Goal: Find specific page/section: Find specific page/section

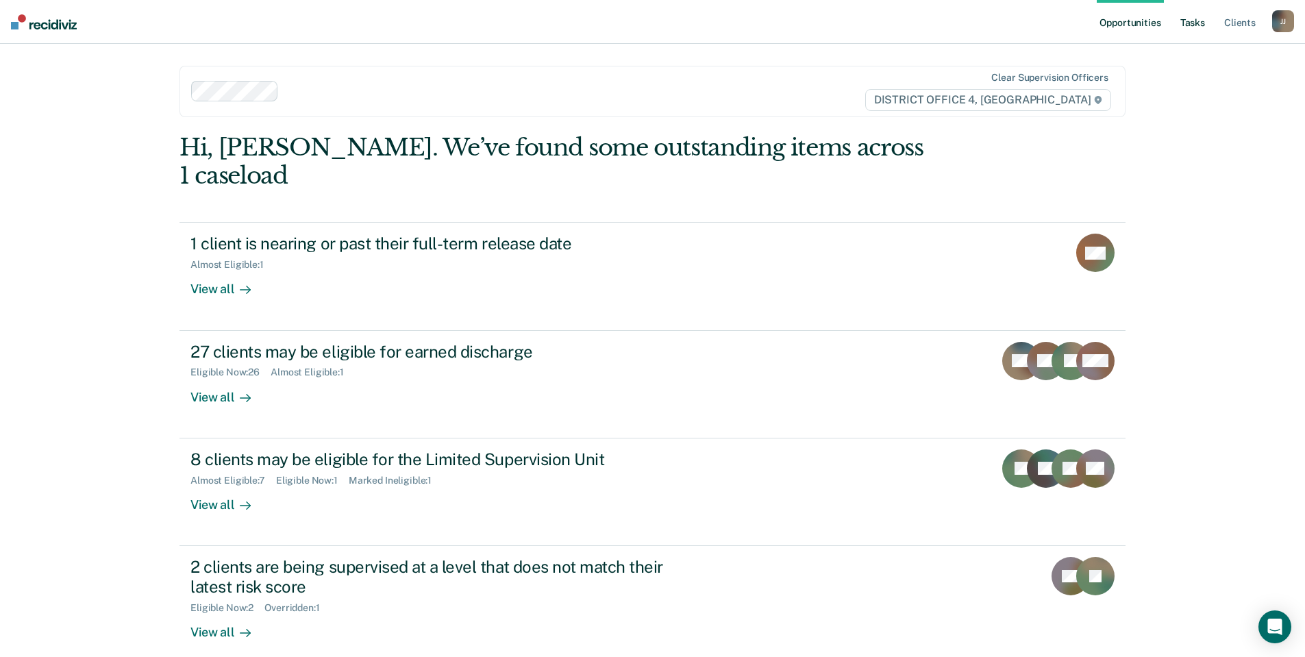
click at [1196, 23] on link "Tasks" at bounding box center [1192, 22] width 30 height 44
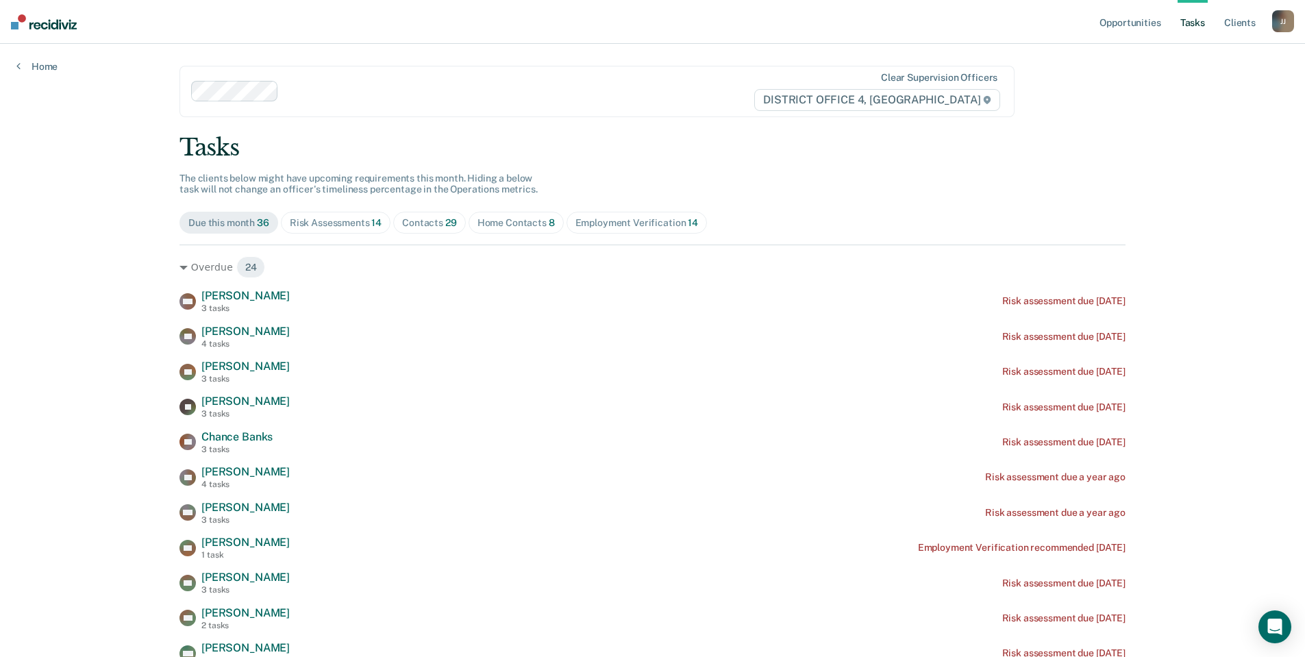
click at [509, 227] on div "Home Contacts 8" at bounding box center [515, 223] width 77 height 12
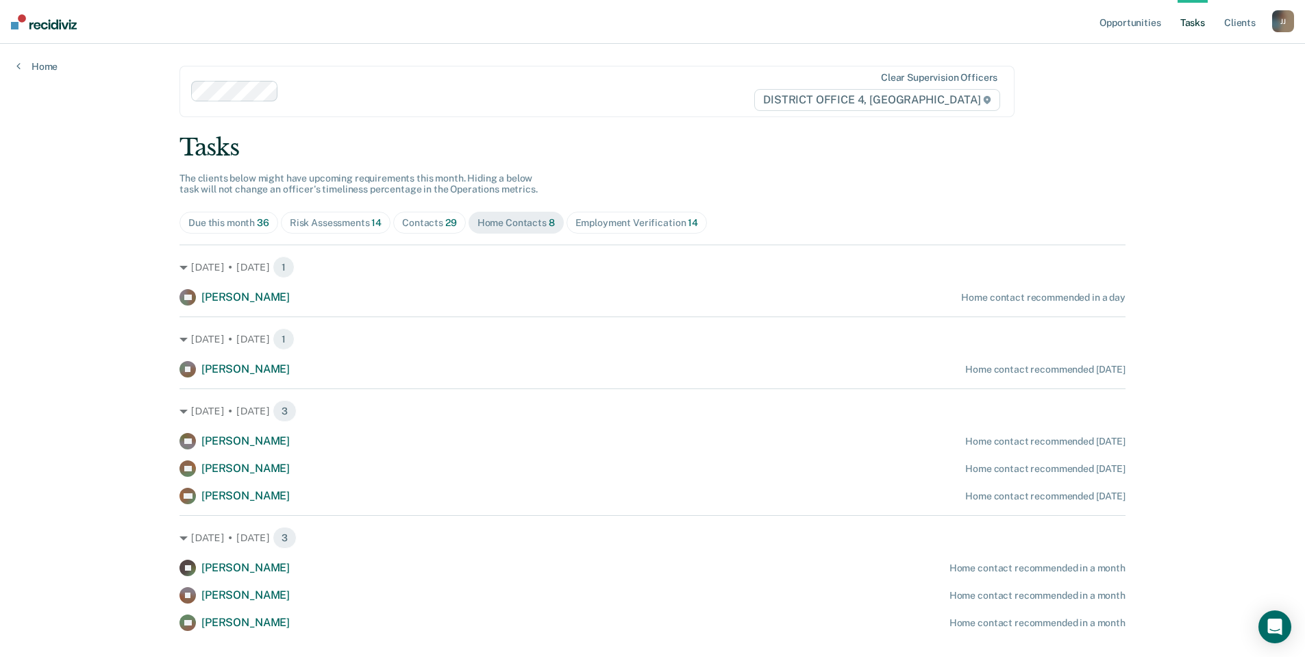
click at [432, 222] on div "Contacts 29" at bounding box center [429, 223] width 55 height 12
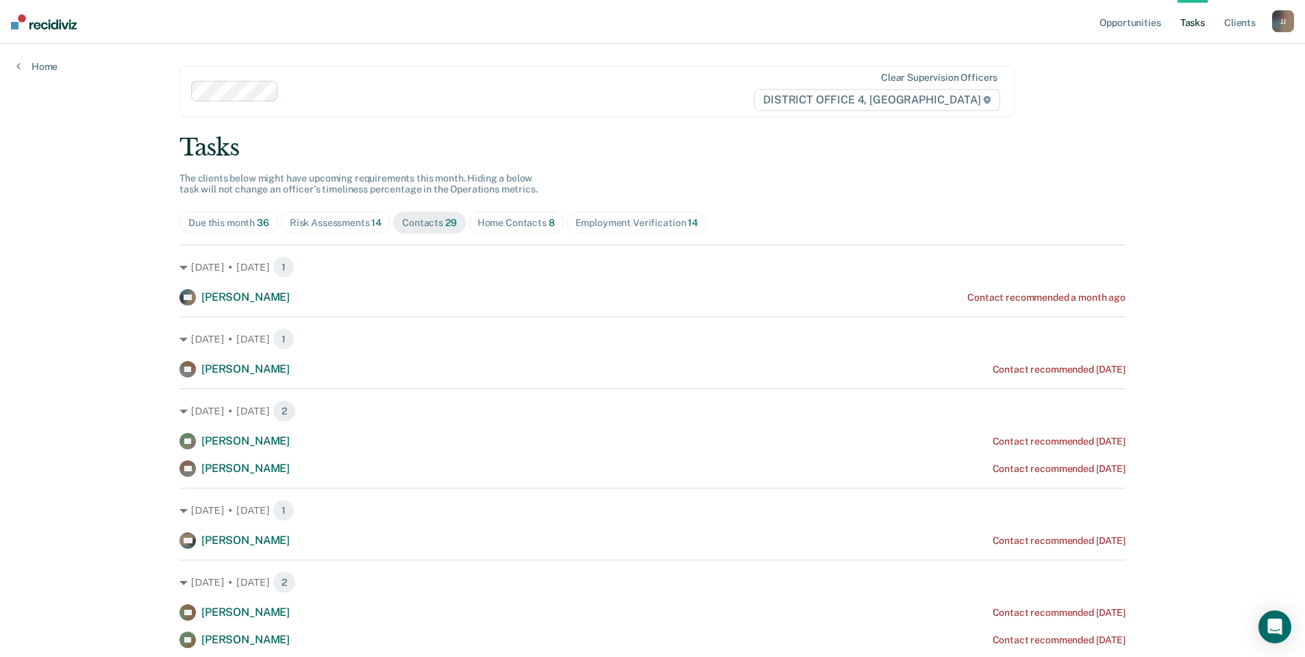
click at [498, 218] on div "Home Contacts 8" at bounding box center [515, 223] width 77 height 12
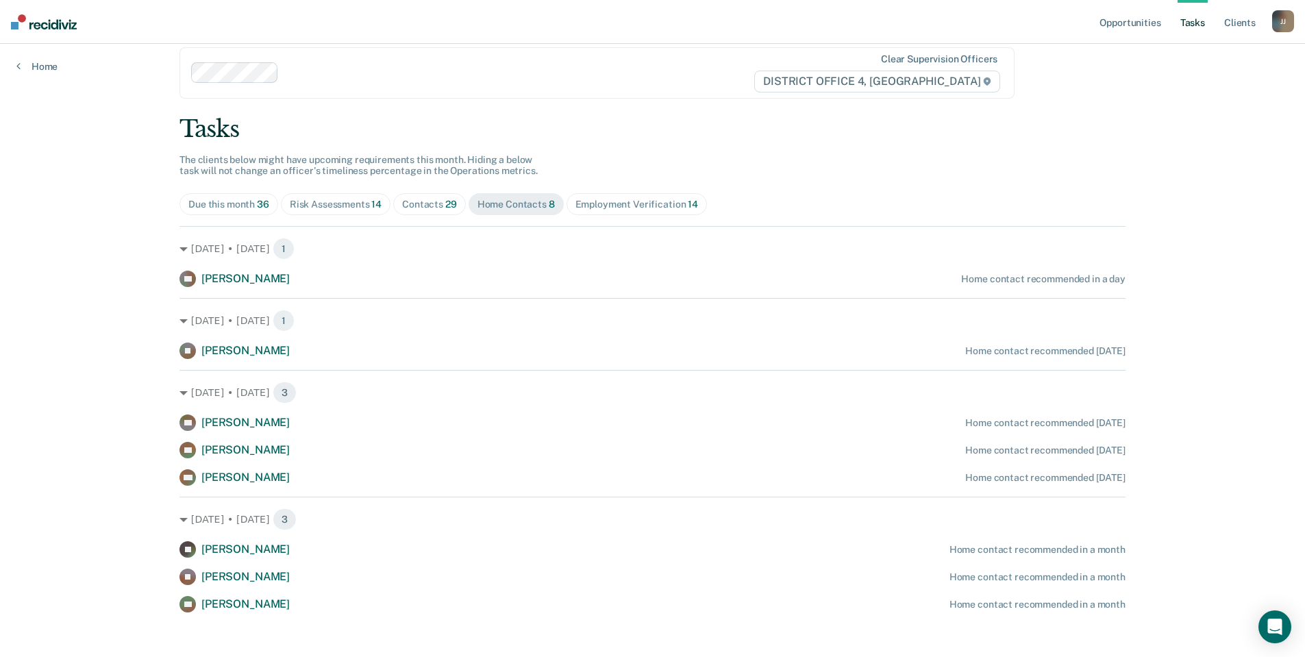
scroll to position [29, 0]
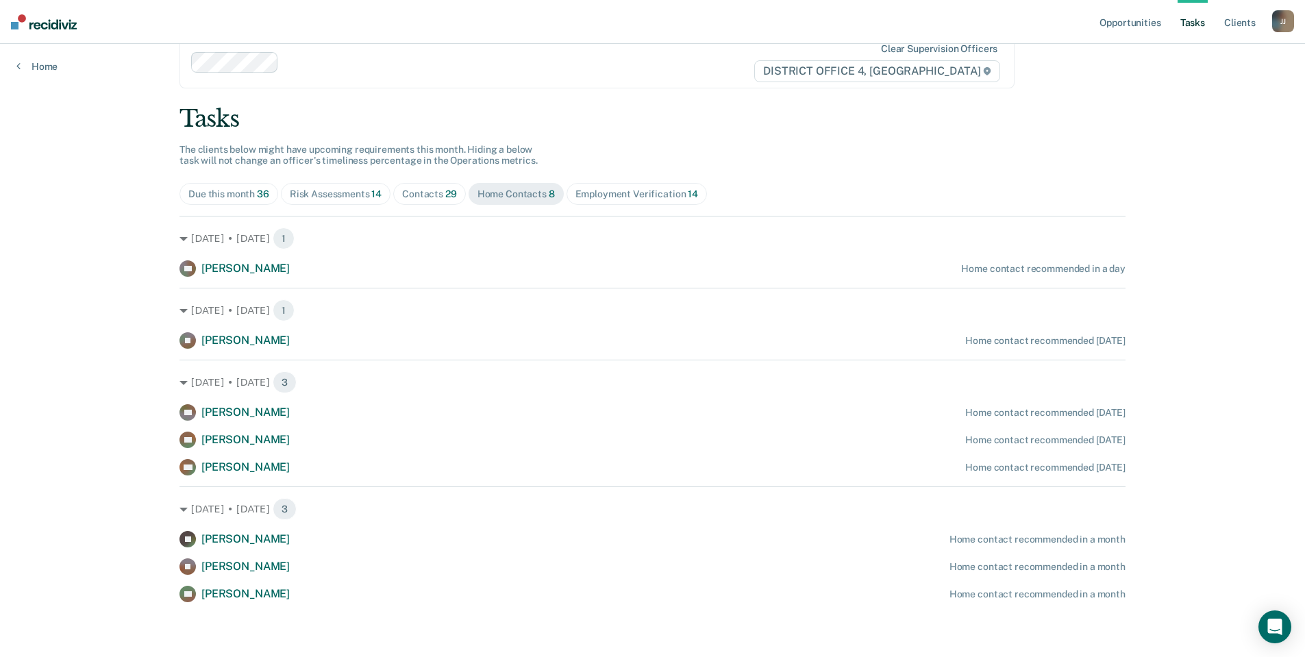
click at [427, 195] on div "Contacts 29" at bounding box center [429, 194] width 55 height 12
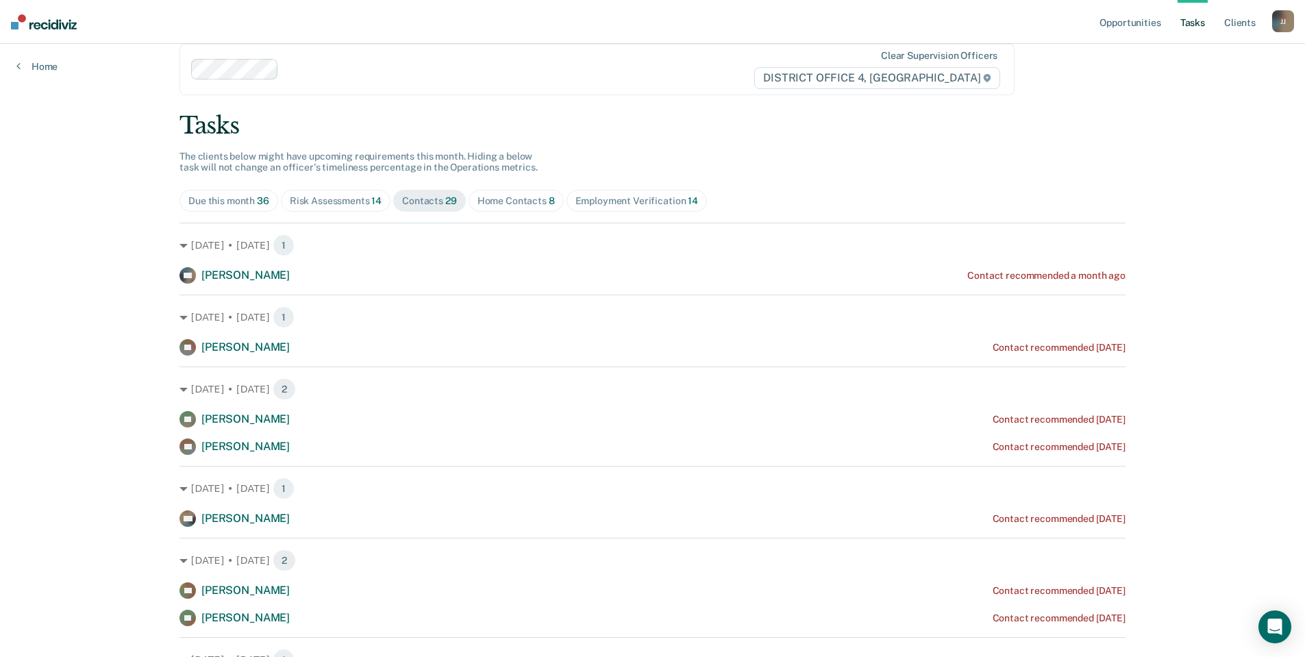
scroll to position [0, 0]
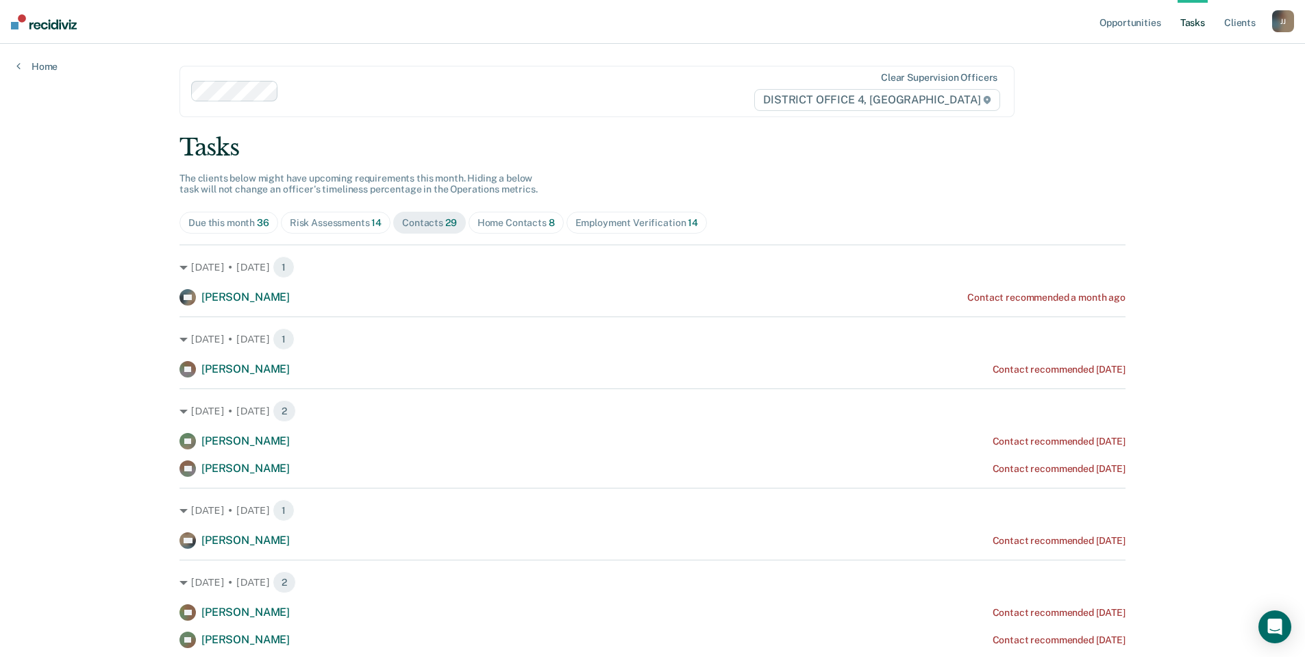
click at [506, 218] on div "Home Contacts 8" at bounding box center [515, 223] width 77 height 12
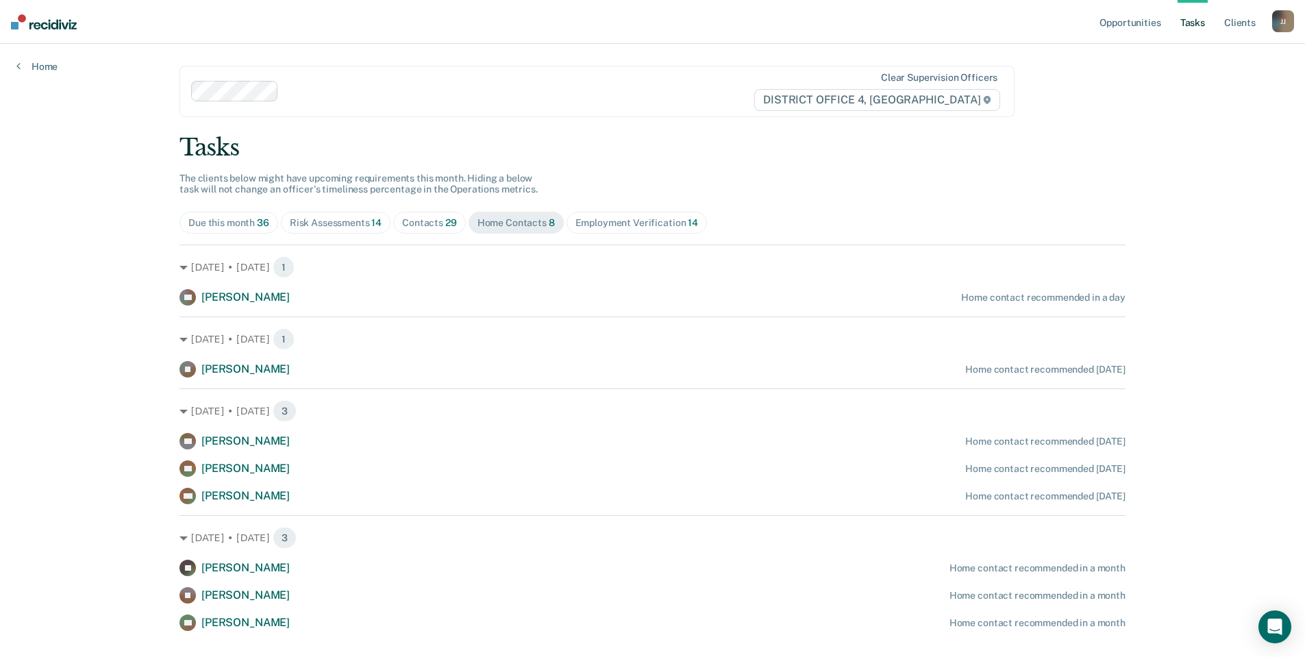
click at [649, 218] on div "Employment Verification 14" at bounding box center [636, 223] width 123 height 12
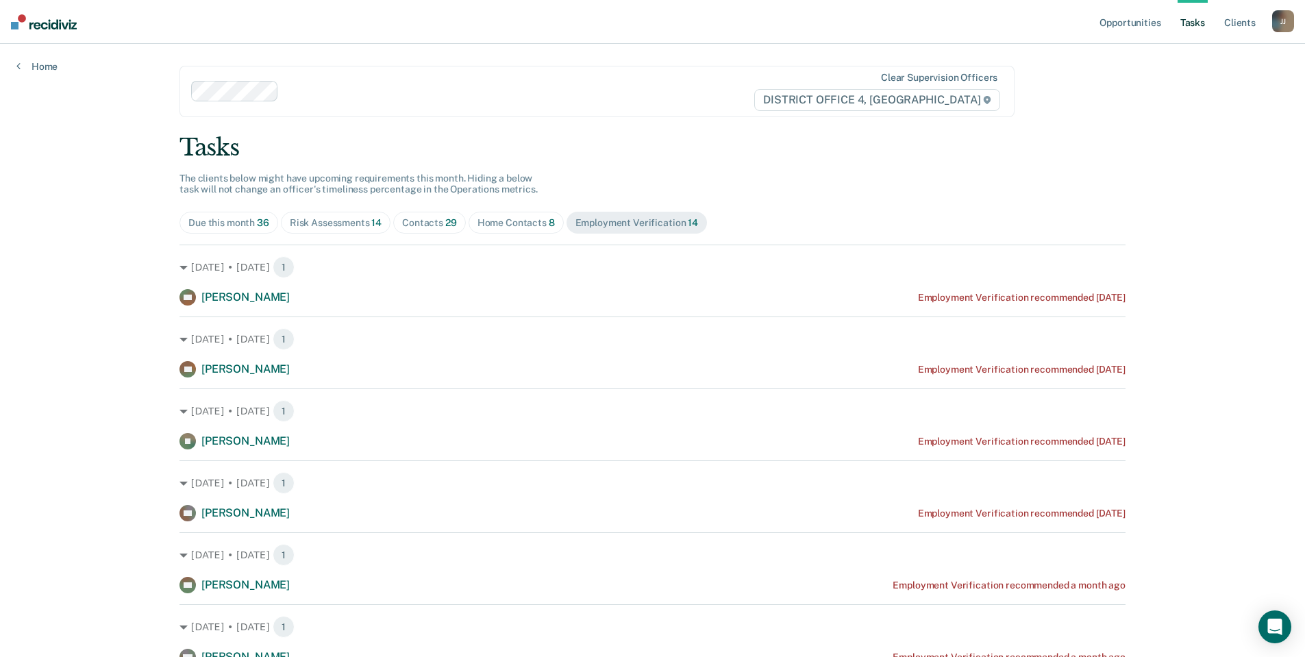
click at [438, 215] on span "Contacts 29" at bounding box center [429, 223] width 73 height 22
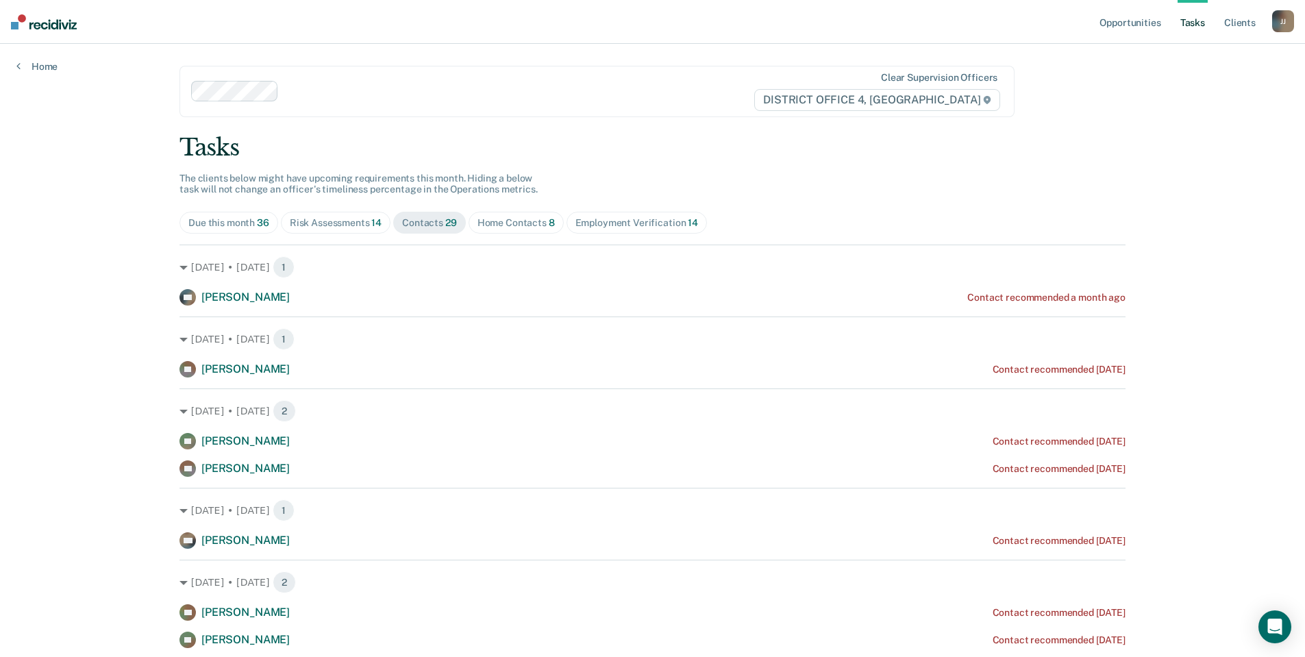
click at [328, 220] on div "Risk Assessments 14" at bounding box center [336, 223] width 92 height 12
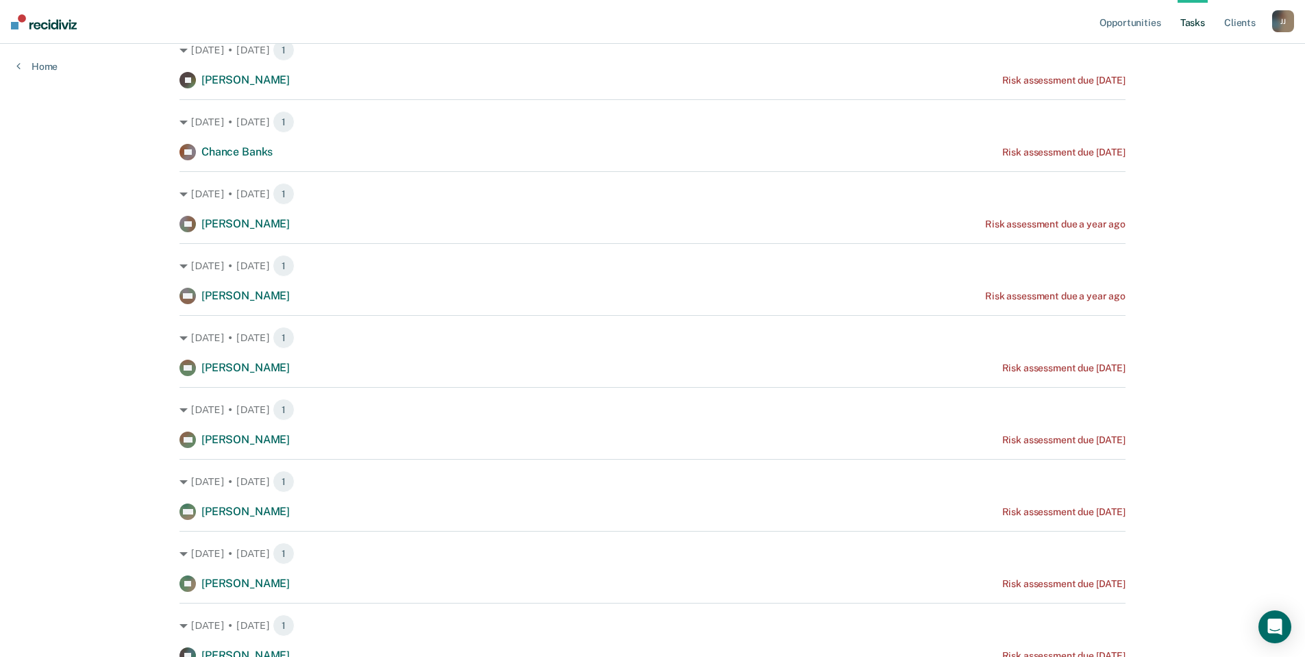
scroll to position [22, 0]
